Goal: Task Accomplishment & Management: Use online tool/utility

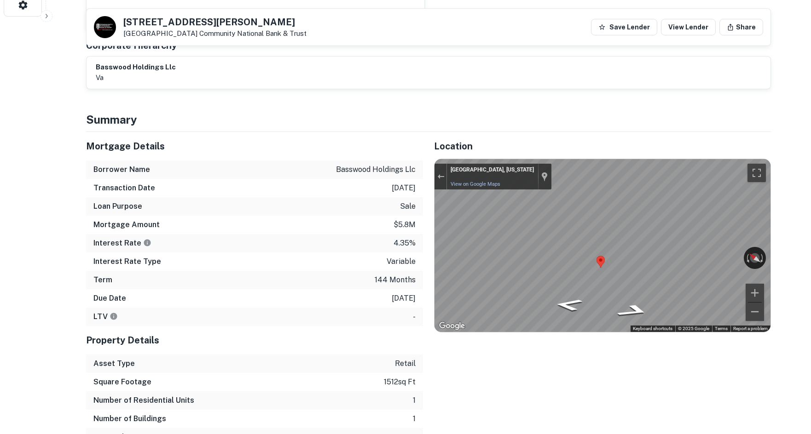
click at [710, 339] on div "Location ← Move left → Move right ↑ Move up ↓ Move down + Zoom in - Zoom out Ho…" at bounding box center [597, 289] width 348 height 315
click at [345, 139] on h5 "Mortgage Details" at bounding box center [254, 146] width 337 height 14
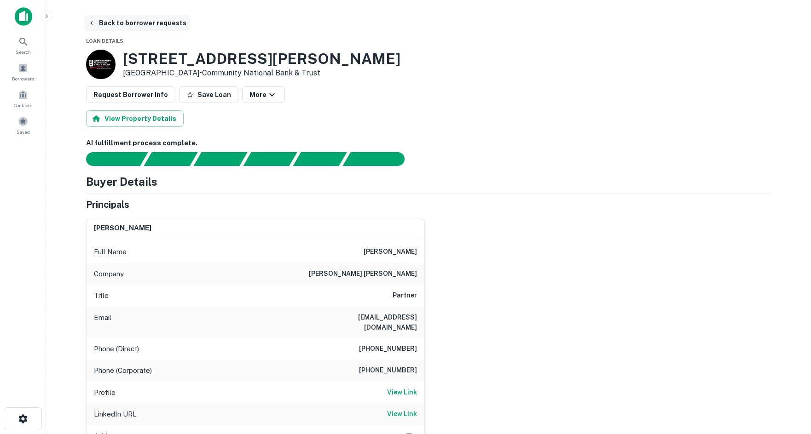
click at [96, 29] on button "Back to borrower requests" at bounding box center [137, 23] width 106 height 17
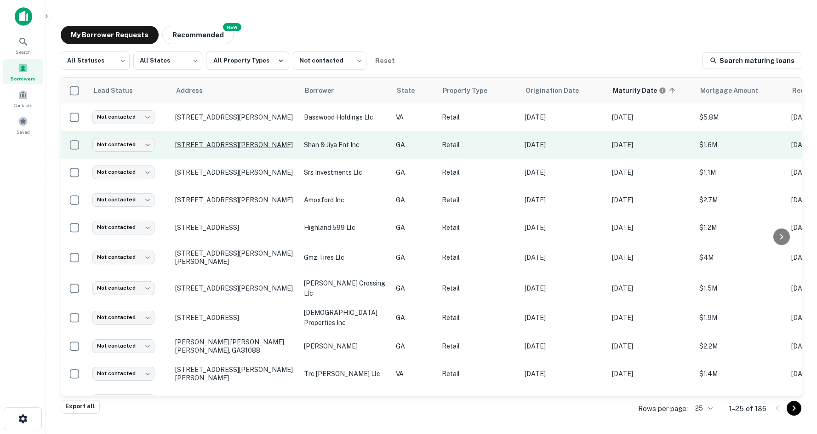
click at [198, 149] on p "334 Cobb Pkwy S Marietta, GA30060" at bounding box center [235, 145] width 120 height 8
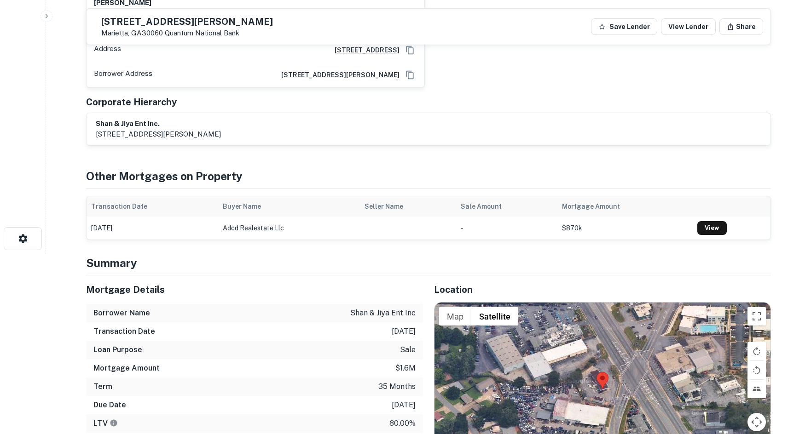
scroll to position [276, 0]
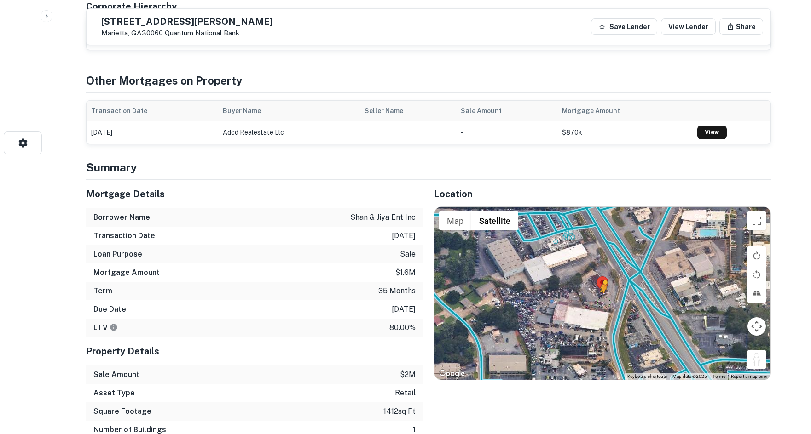
drag, startPoint x: 754, startPoint y: 375, endPoint x: 598, endPoint y: 314, distance: 167.5
click at [598, 314] on div "To activate drag with keyboard, press Alt + Enter. Once in keyboard drag state,…" at bounding box center [602, 293] width 336 height 173
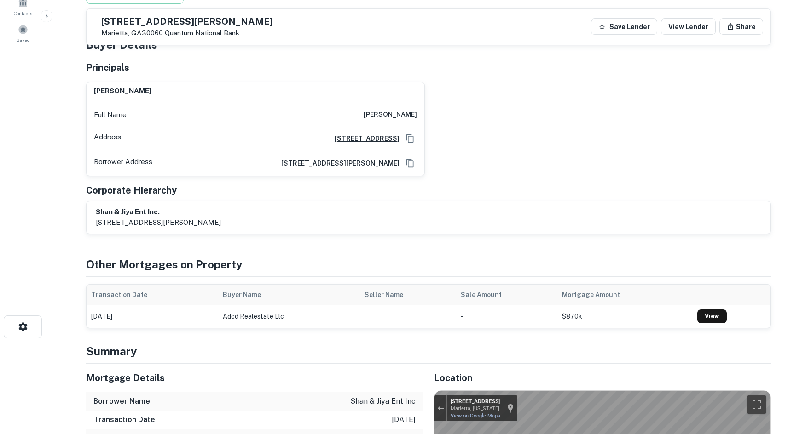
scroll to position [0, 0]
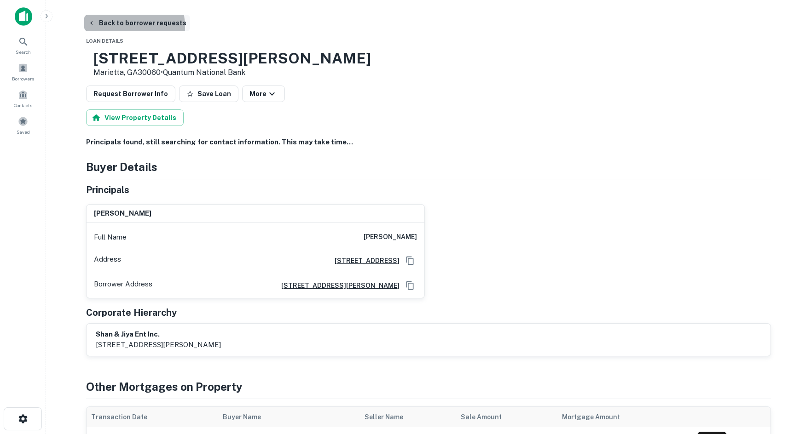
click at [102, 28] on button "Back to borrower requests" at bounding box center [137, 23] width 106 height 17
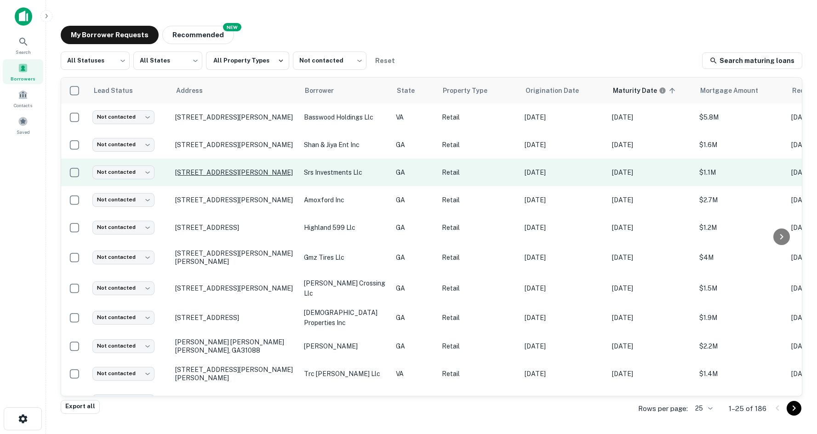
click at [204, 177] on p "1801 Highway 138 Ne Conyers, GA30013" at bounding box center [235, 172] width 120 height 8
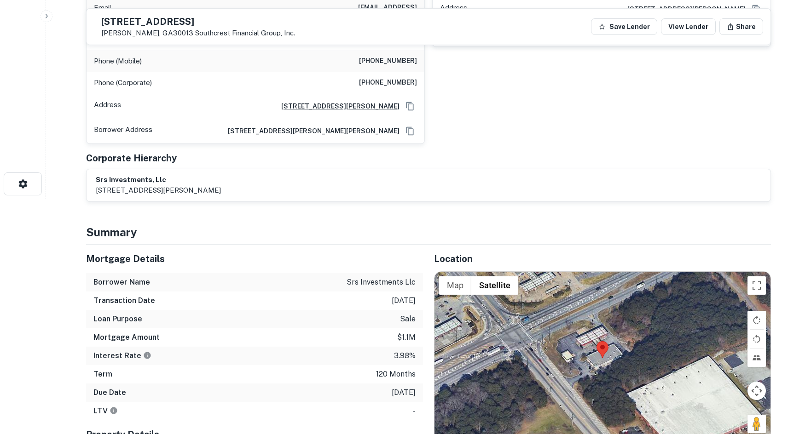
scroll to position [276, 0]
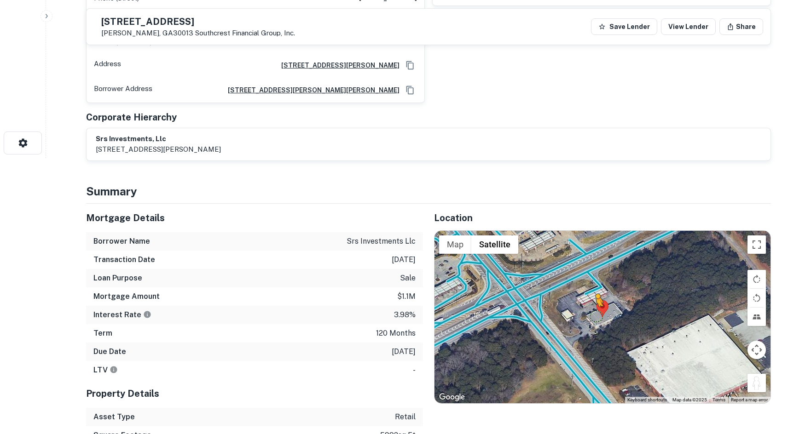
drag, startPoint x: 759, startPoint y: 380, endPoint x: 591, endPoint y: 312, distance: 181.0
click at [593, 314] on div "To activate drag with keyboard, press Alt + Enter. Once in keyboard drag state,…" at bounding box center [602, 317] width 336 height 173
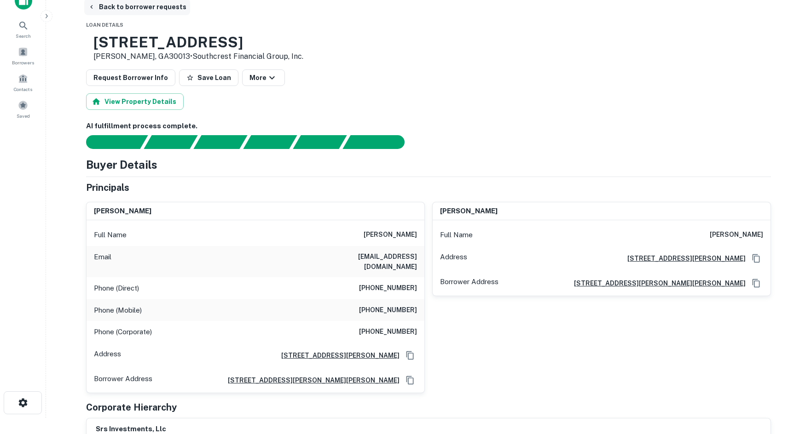
scroll to position [0, 0]
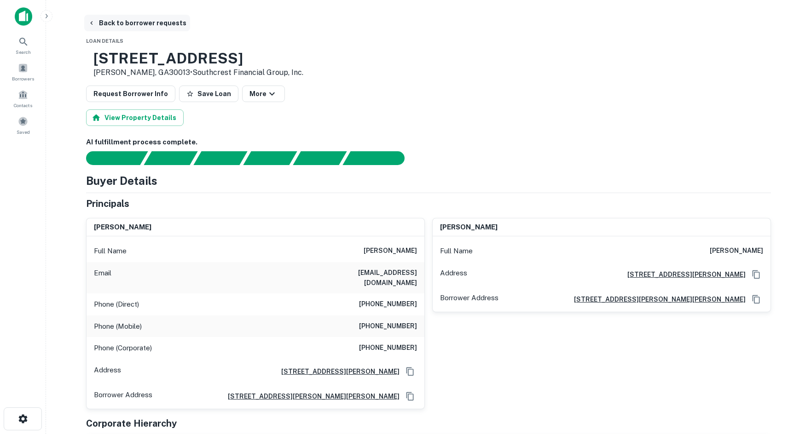
click at [124, 19] on button "Back to borrower requests" at bounding box center [137, 23] width 106 height 17
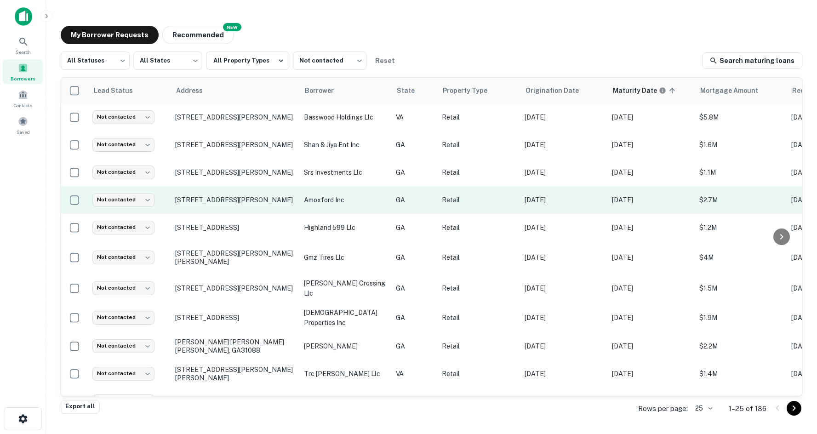
click at [213, 204] on p "6655 Tara Blvd Jonesboro, GA30236" at bounding box center [235, 200] width 120 height 8
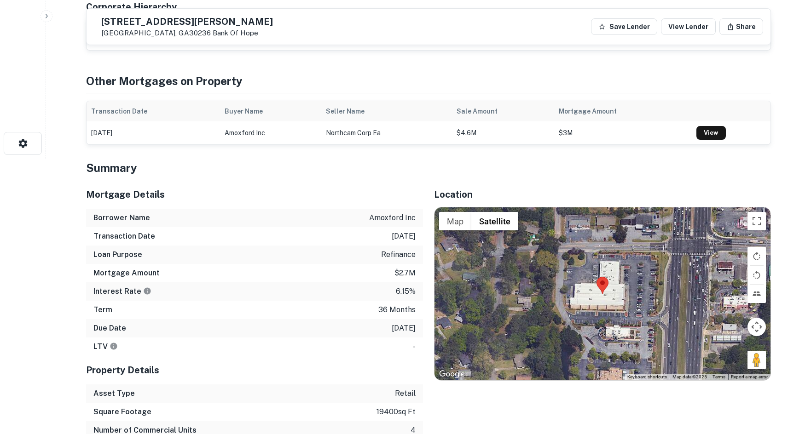
scroll to position [276, 0]
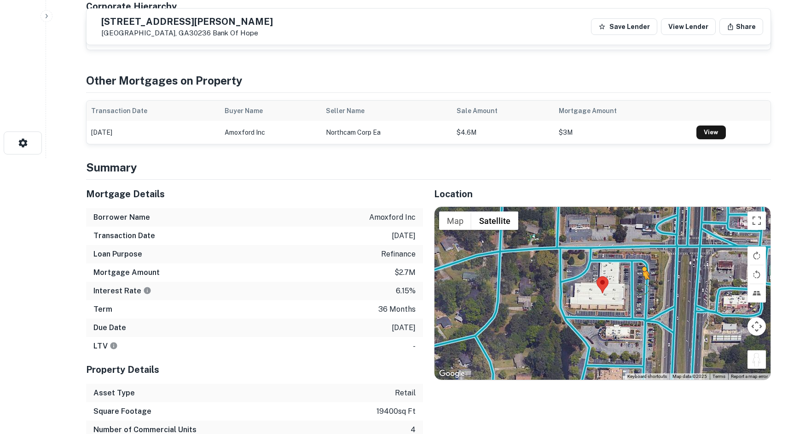
drag, startPoint x: 753, startPoint y: 373, endPoint x: 641, endPoint y: 303, distance: 132.1
click at [641, 303] on div "To activate drag with keyboard, press Alt + Enter. Once in keyboard drag state,…" at bounding box center [602, 293] width 336 height 173
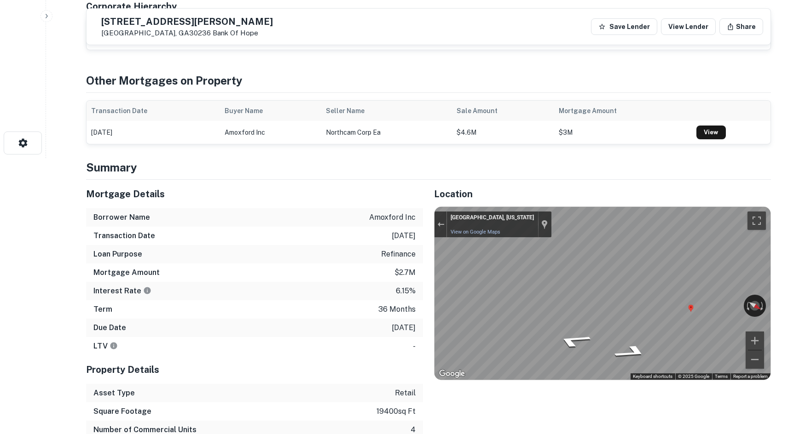
click at [741, 176] on h4 "Summary" at bounding box center [428, 167] width 685 height 17
click at [583, 44] on div "amoxford, inc. 377 rosshandler rd., suwanee, ga, 30024" at bounding box center [428, 33] width 665 height 21
click at [765, 89] on h4 "Other Mortgages on Property" at bounding box center [428, 80] width 685 height 17
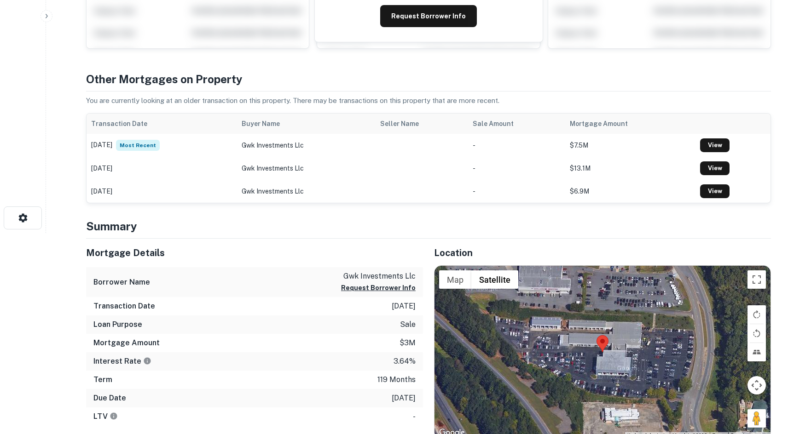
scroll to position [230, 0]
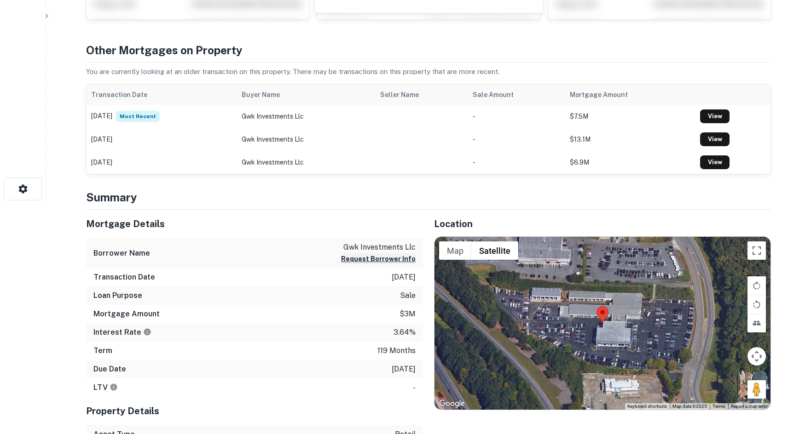
click at [384, 253] on button "Request Borrower Info" at bounding box center [378, 258] width 75 height 11
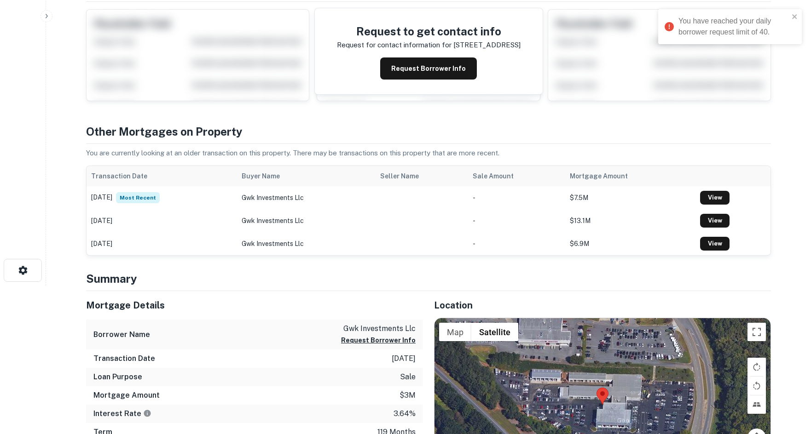
scroll to position [0, 0]
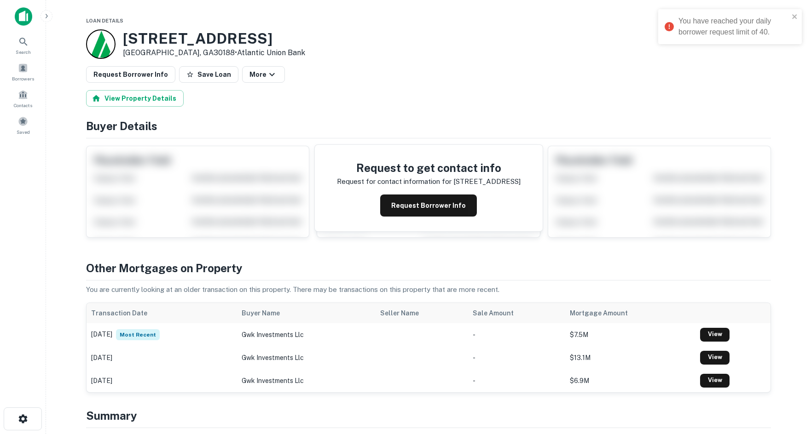
click at [104, 21] on span "Loan Details" at bounding box center [104, 21] width 37 height 6
